Goal: Information Seeking & Learning: Learn about a topic

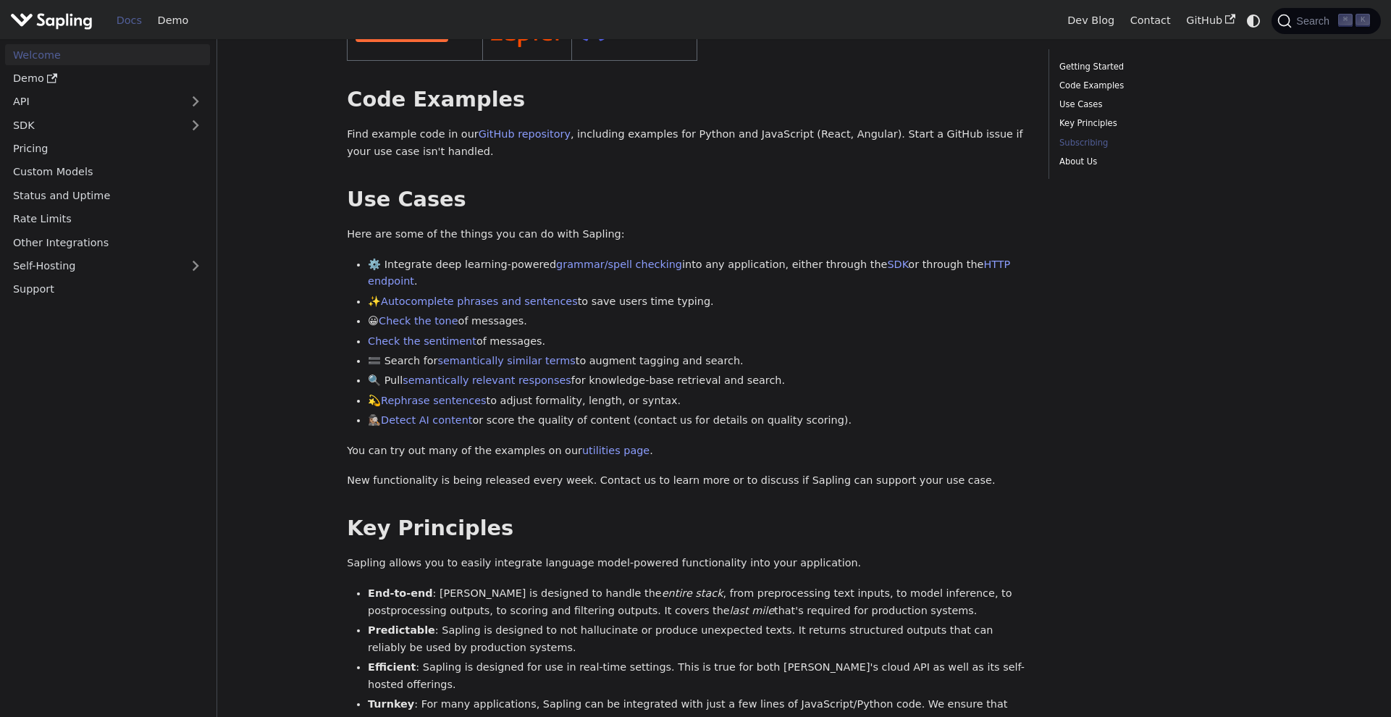
scroll to position [109, 0]
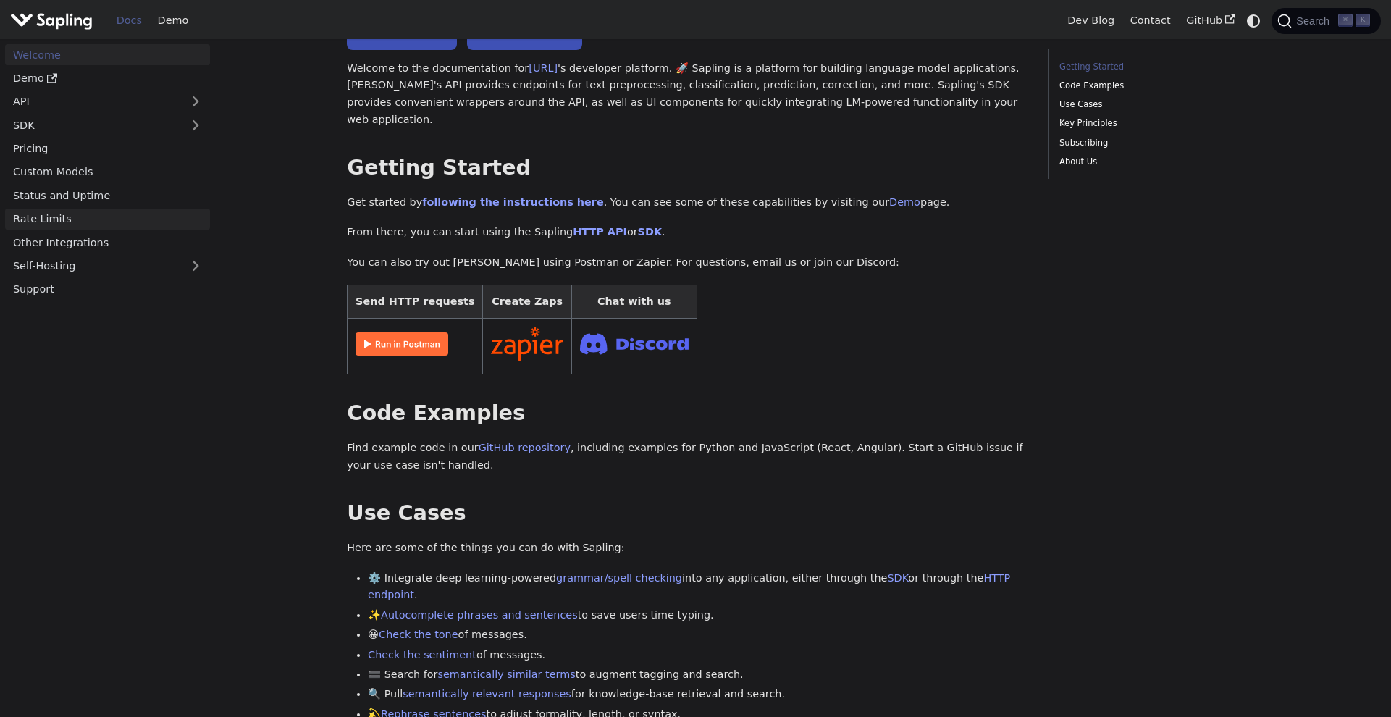
click at [52, 221] on link "Rate Limits" at bounding box center [107, 219] width 205 height 21
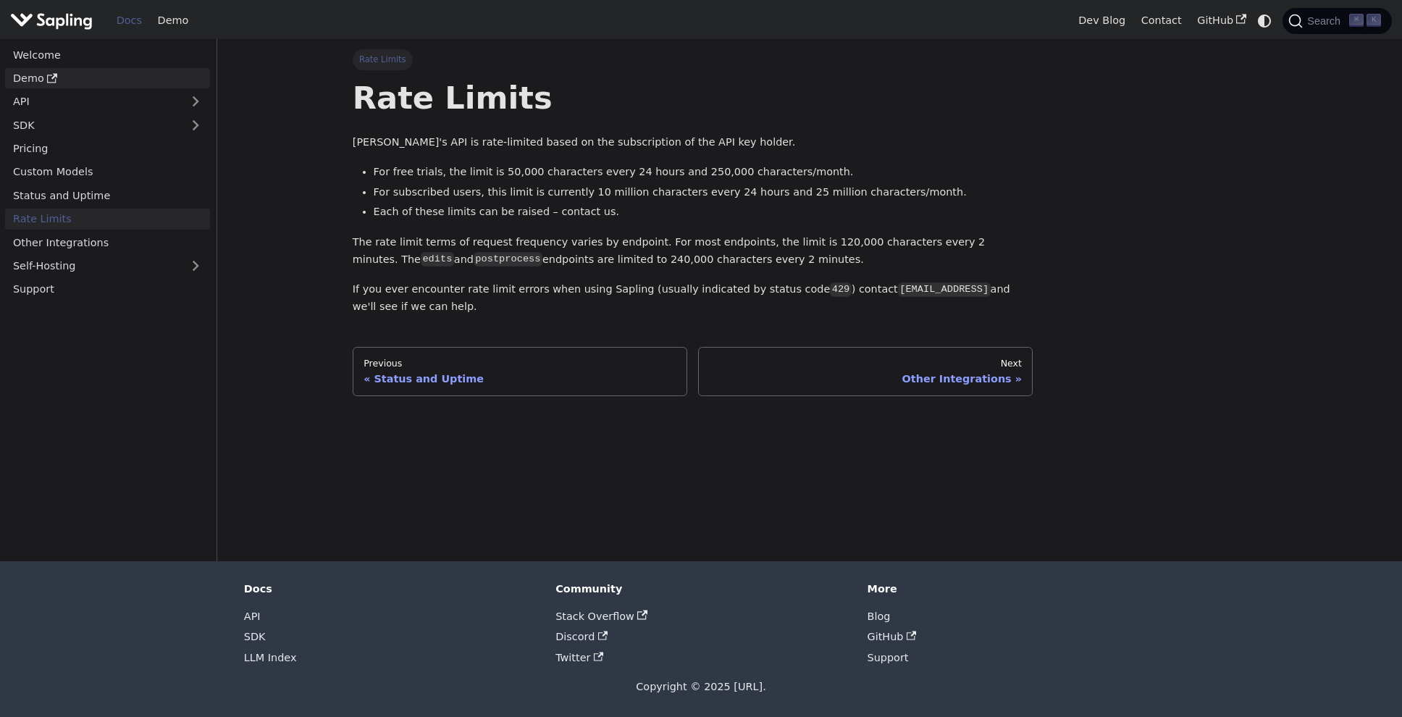
click at [70, 83] on link "Demo" at bounding box center [107, 78] width 205 height 21
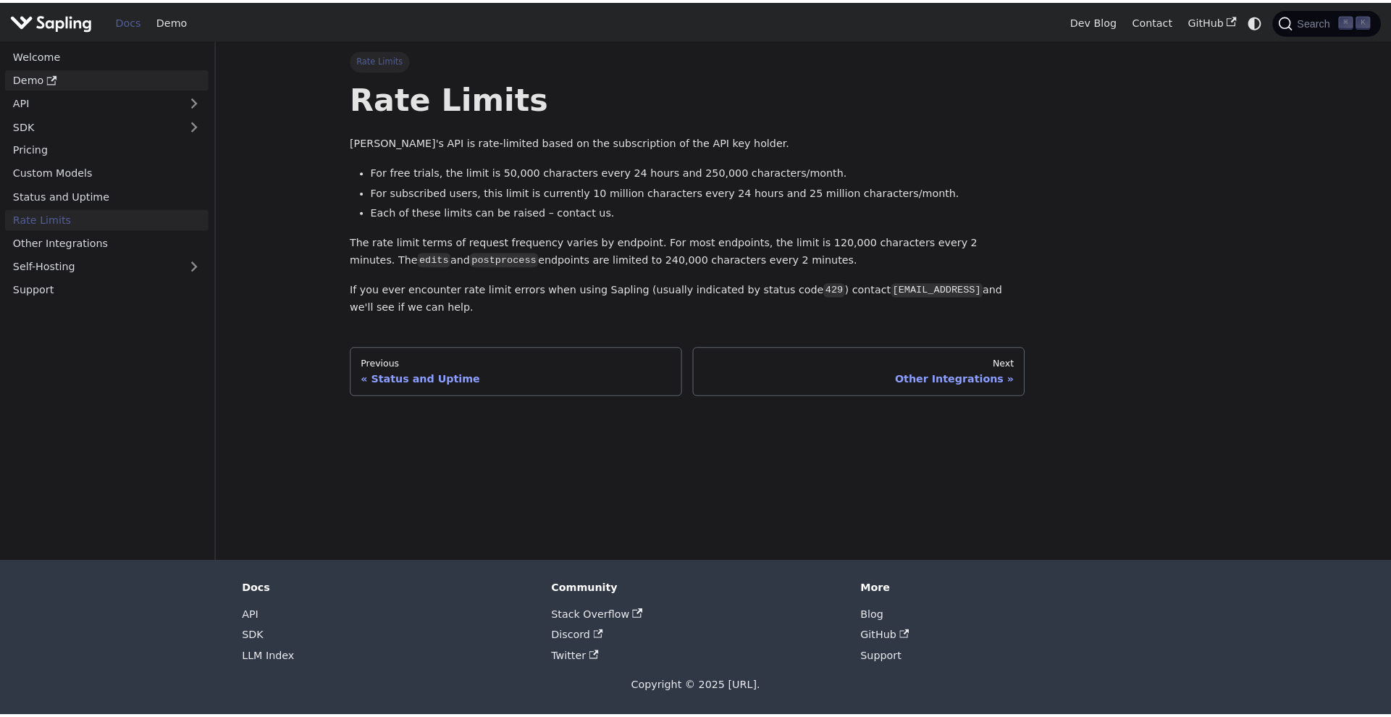
scroll to position [109, 0]
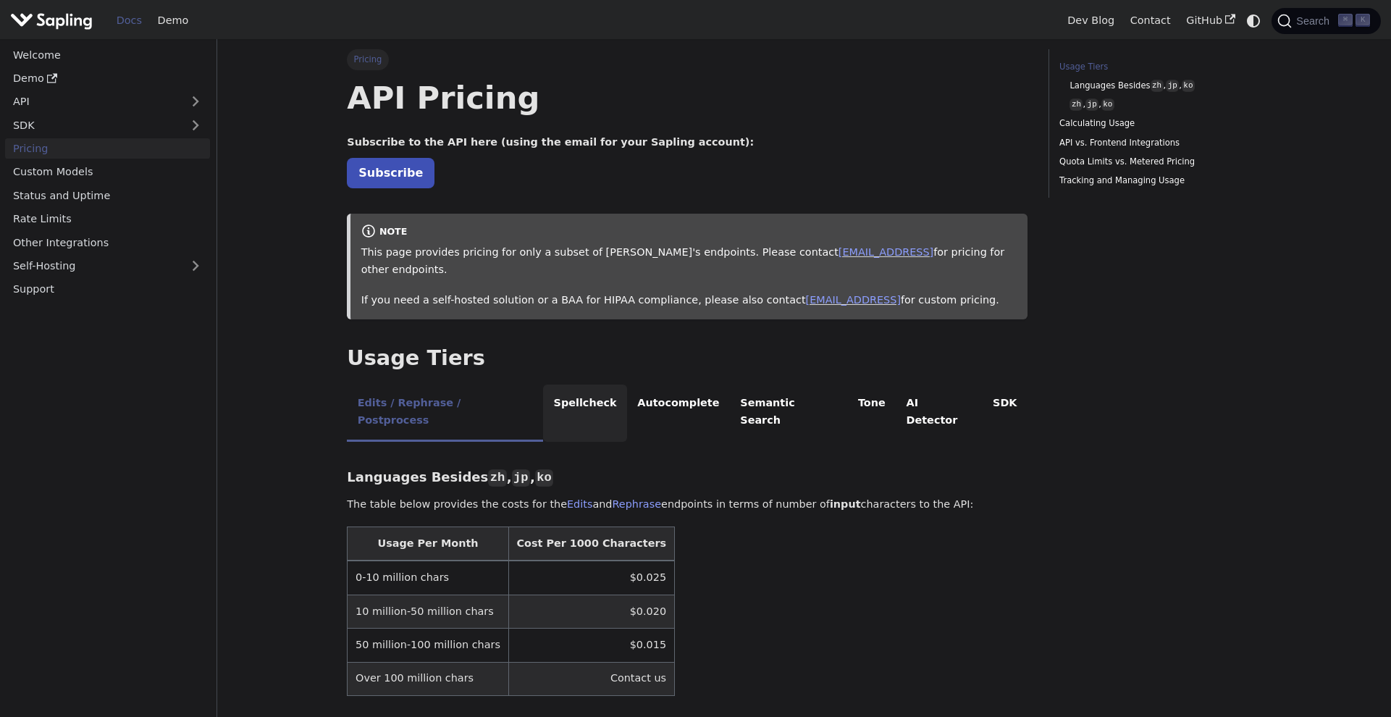
click at [574, 385] on li "Spellcheck" at bounding box center [585, 413] width 84 height 57
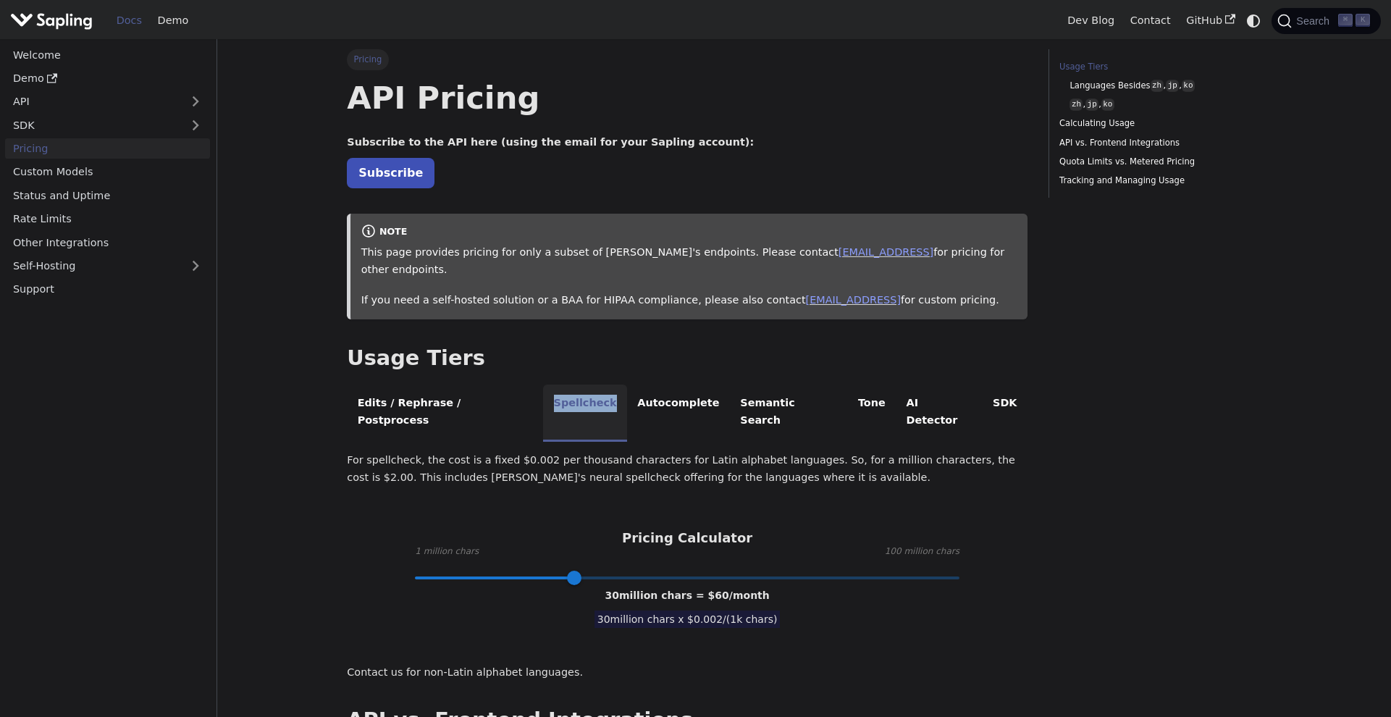
click at [579, 387] on li "Spellcheck" at bounding box center [585, 413] width 84 height 57
type input "3"
drag, startPoint x: 581, startPoint y: 542, endPoint x: 425, endPoint y: 550, distance: 155.9
click at [463, 571] on span at bounding box center [470, 578] width 14 height 14
